Goal: Information Seeking & Learning: Understand process/instructions

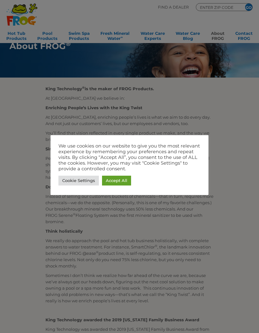
click at [113, 178] on link "Accept All" at bounding box center [116, 181] width 29 height 10
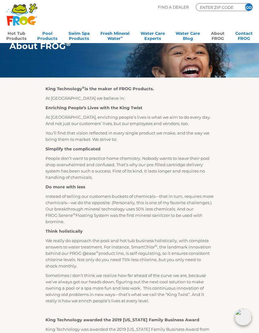
click at [16, 34] on link "Hot Tub Products" at bounding box center [16, 35] width 20 height 13
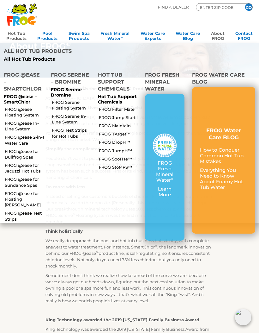
click at [15, 176] on link "FROG @ease for Sundance Spas" at bounding box center [25, 181] width 41 height 11
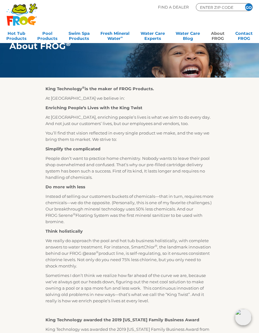
click at [227, 252] on div "King Technology ® is the maker of FROG Products. At King Technology we believe …" at bounding box center [129, 308] width 253 height 460
click at [14, 37] on link "Hot Tub Products" at bounding box center [16, 35] width 20 height 13
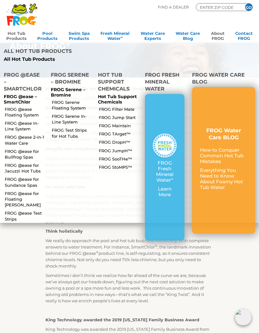
click at [14, 106] on link "FROG @ease Floating System" at bounding box center [25, 111] width 41 height 11
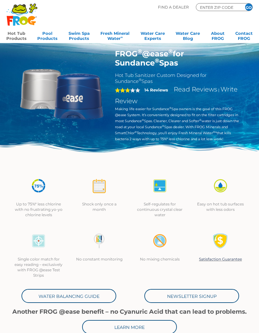
click at [189, 88] on link "Read Reviews" at bounding box center [196, 89] width 44 height 8
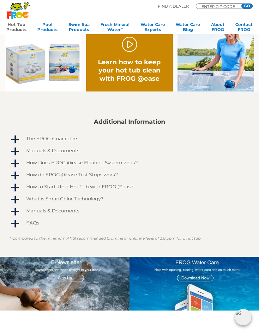
scroll to position [342, 0]
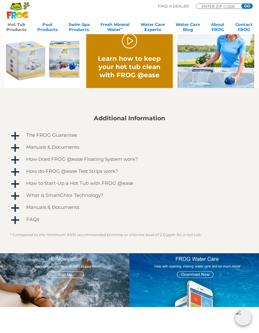
click at [19, 135] on span "a" at bounding box center [14, 135] width 9 height 9
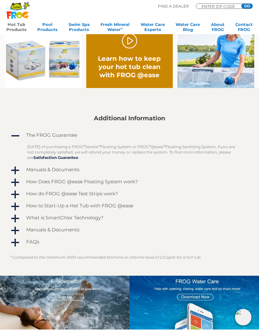
click at [12, 135] on span "A" at bounding box center [14, 135] width 9 height 9
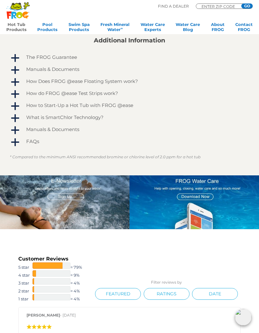
scroll to position [421, 0]
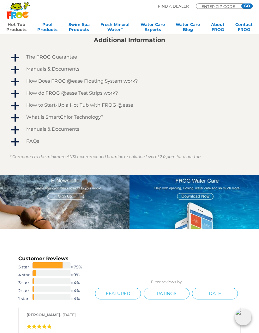
click at [16, 113] on div "a" at bounding box center [15, 118] width 10 height 10
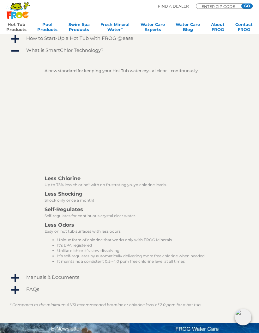
scroll to position [455, 0]
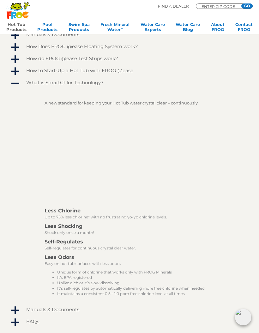
click at [16, 85] on span "A" at bounding box center [14, 83] width 9 height 9
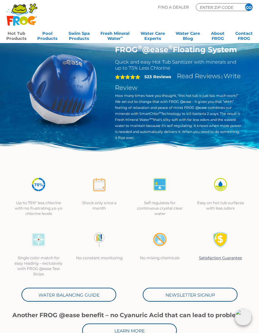
scroll to position [0, 0]
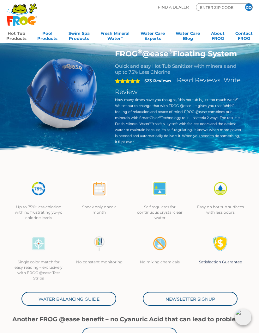
click at [175, 7] on p "Find A Dealer" at bounding box center [173, 7] width 31 height 8
click at [215, 6] on input "ENTER ZIP CODE" at bounding box center [219, 7] width 38 height 6
type input "ENTER ZIP CODE"
type input "19605"
click at [248, 6] on input "GO" at bounding box center [249, 6] width 7 height 7
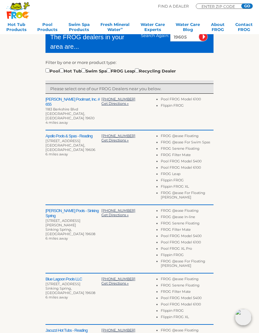
scroll to position [145, 0]
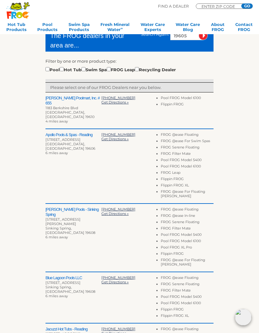
click at [64, 69] on input "checkbox" at bounding box center [62, 69] width 4 height 4
checkbox input "true"
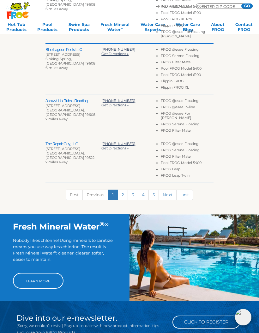
scroll to position [336, 0]
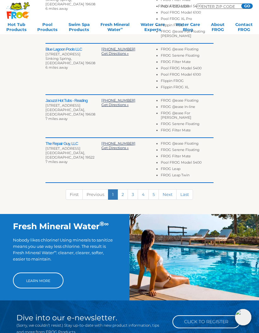
click at [126, 190] on link "2" at bounding box center [123, 194] width 10 height 10
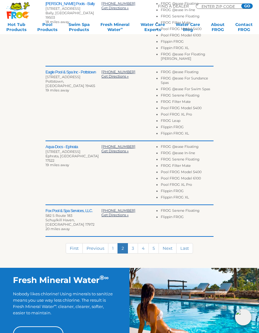
scroll to position [280, 0]
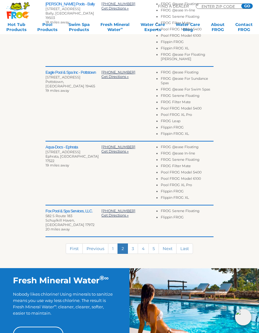
click at [114, 243] on link "1" at bounding box center [113, 248] width 10 height 10
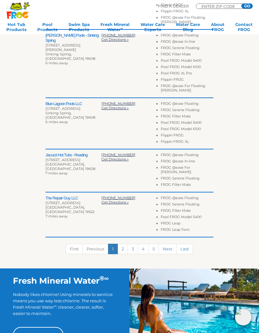
scroll to position [282, 0]
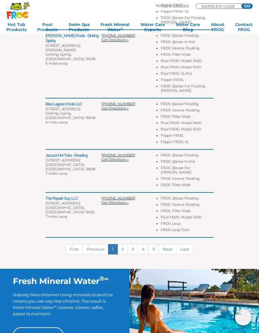
click at [56, 196] on h2 "The Repair Guy, LLC" at bounding box center [74, 198] width 56 height 5
click at [52, 196] on h2 "The Repair Guy, LLC" at bounding box center [74, 198] width 56 height 5
click at [66, 188] on div "Jacuzzi Hot Tubs - Reading 4631 Penn Ave # 102 Reading, PA 19608 7 miles away 6…" at bounding box center [130, 171] width 168 height 43
click at [59, 205] on div "Fleetwood, PA 19522" at bounding box center [74, 209] width 56 height 9
click at [57, 214] on span "7 miles away" at bounding box center [57, 216] width 22 height 4
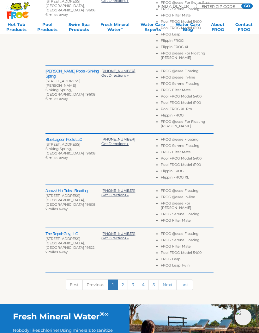
scroll to position [246, 0]
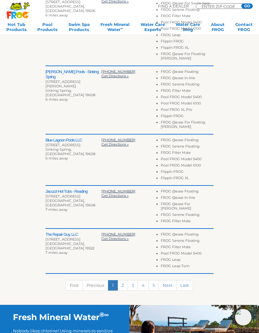
click at [52, 190] on h2 "Jacuzzi Hot Tubs - Reading" at bounding box center [74, 191] width 56 height 5
click at [50, 146] on div "3848 Penn Ave" at bounding box center [74, 145] width 56 height 4
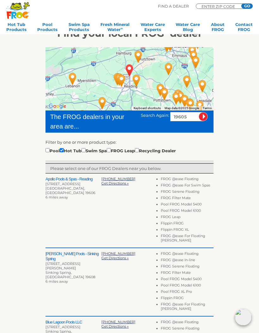
scroll to position [63, 0]
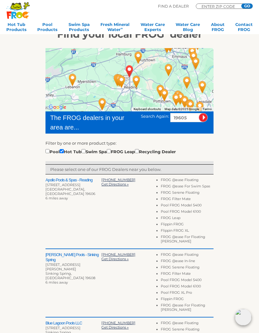
click at [53, 179] on h2 "Apollo Pools & Spas - Reading" at bounding box center [74, 180] width 56 height 5
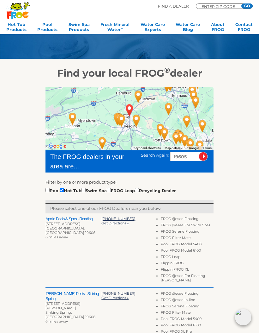
scroll to position [0, 0]
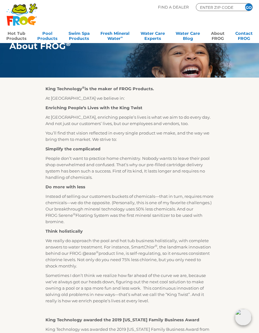
click at [18, 34] on link "Hot Tub Products" at bounding box center [16, 35] width 20 height 13
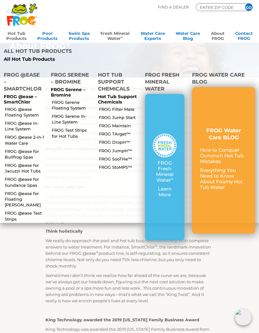
click at [114, 33] on link "Fresh Mineral Water ∞" at bounding box center [115, 35] width 29 height 13
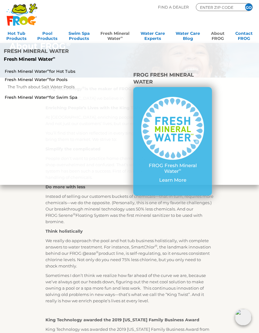
click at [19, 68] on link "Fresh Mineral Water ∞ for Hot Tubs" at bounding box center [45, 71] width 80 height 6
click at [17, 34] on link "Hot Tub Products" at bounding box center [16, 35] width 20 height 13
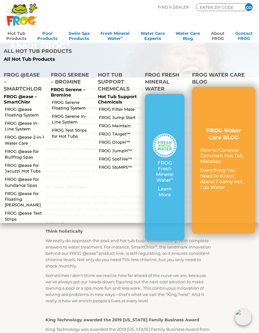
click at [13, 106] on link "FROG @ease Floating System" at bounding box center [25, 111] width 41 height 11
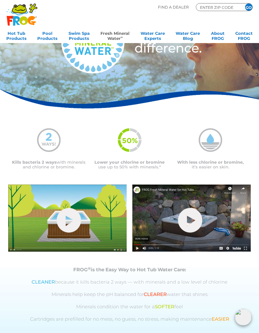
scroll to position [39, 0]
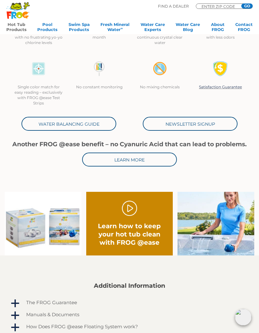
scroll to position [176, 0]
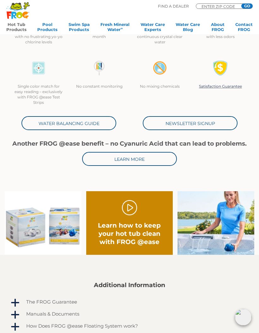
click at [47, 121] on link "Water Balancing Guide" at bounding box center [69, 123] width 95 height 14
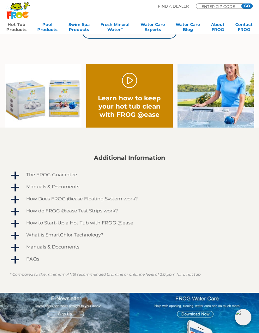
scroll to position [303, 0]
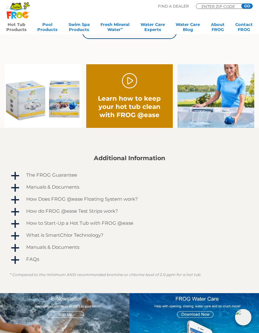
click at [19, 186] on span "a" at bounding box center [14, 187] width 9 height 9
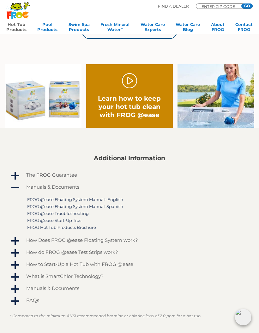
click at [50, 201] on link "FROG @ease Floating System Manual- English" at bounding box center [75, 199] width 96 height 5
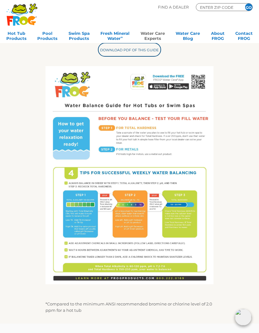
scroll to position [174, 0]
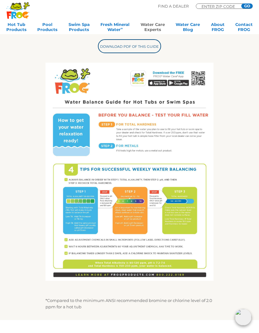
click at [84, 244] on img at bounding box center [130, 172] width 168 height 218
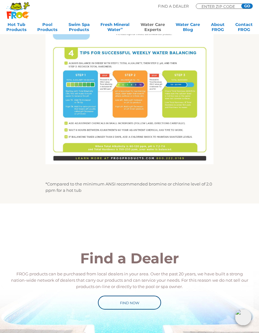
scroll to position [287, 0]
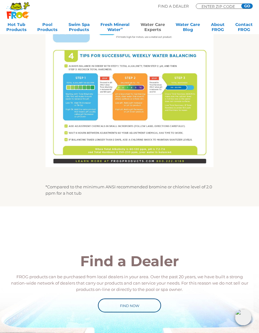
click at [85, 132] on img at bounding box center [130, 58] width 168 height 218
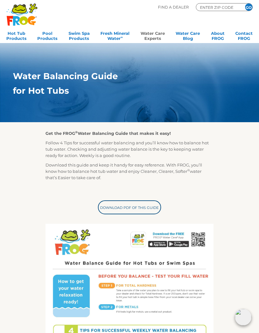
scroll to position [0, 0]
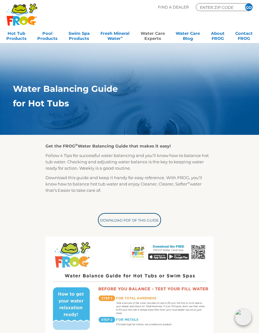
click at [115, 220] on link "Download PDF of this Guide" at bounding box center [129, 220] width 63 height 14
